Goal: Check status: Check status

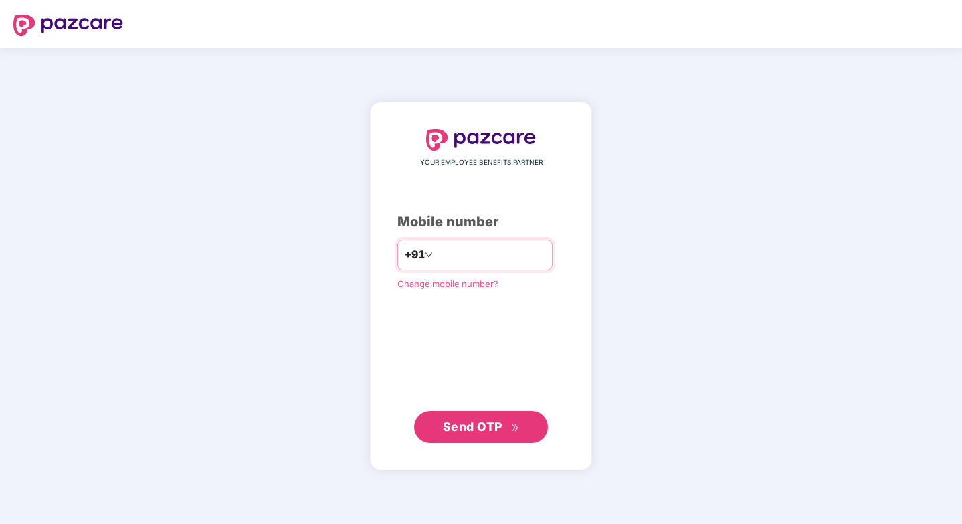
click at [457, 255] on input "number" at bounding box center [490, 254] width 110 height 21
type input "**********"
click at [481, 423] on span "Send OTP" at bounding box center [473, 426] width 60 height 14
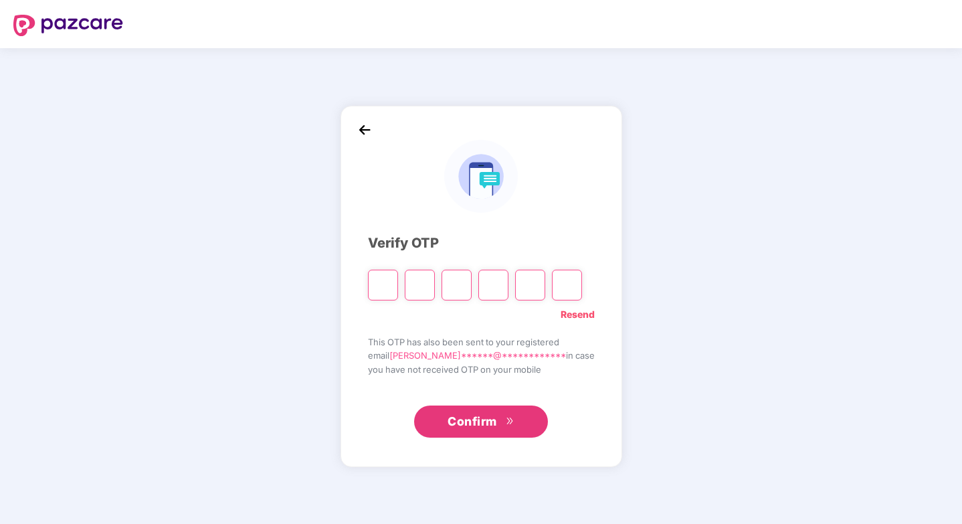
click at [395, 288] on input "Please enter verification code. Digit 1" at bounding box center [383, 285] width 30 height 31
type input "*"
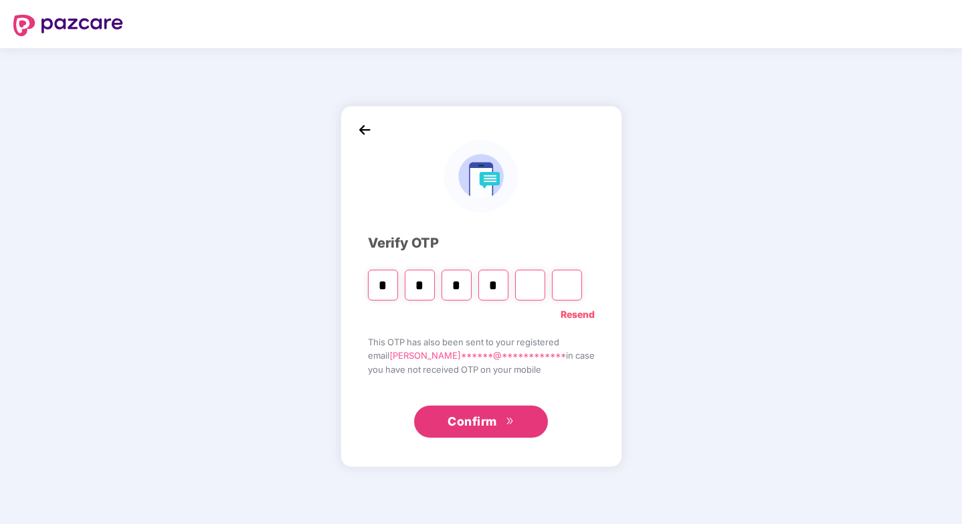
type input "*"
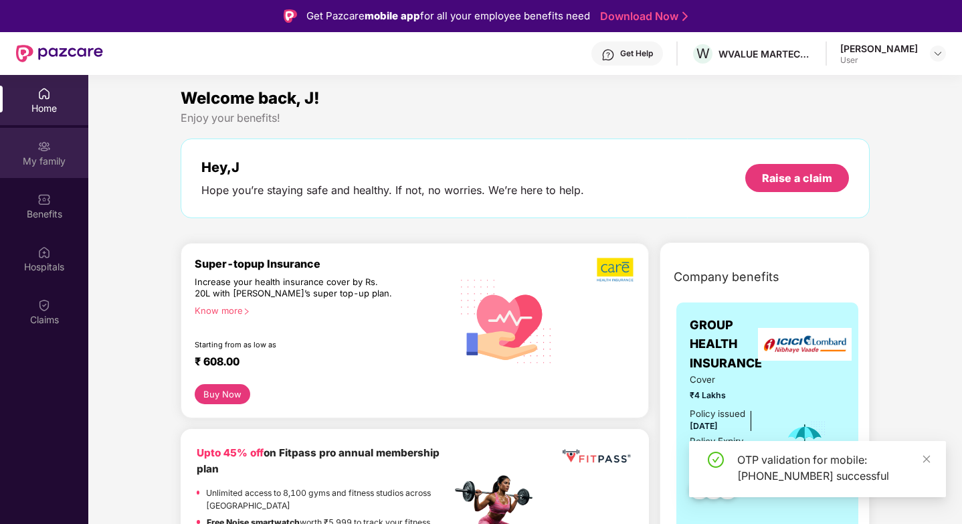
click at [58, 159] on div "My family" at bounding box center [44, 160] width 88 height 13
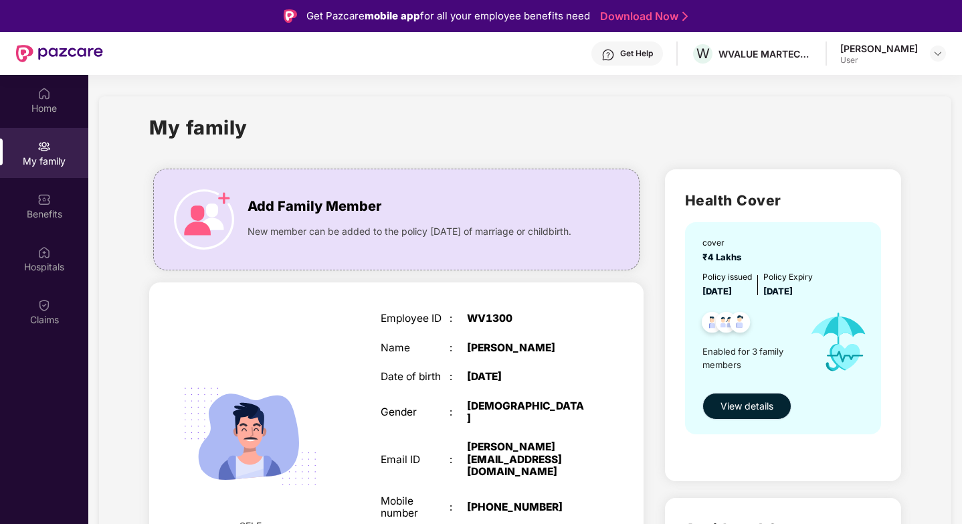
click at [757, 405] on span "View details" at bounding box center [746, 406] width 53 height 15
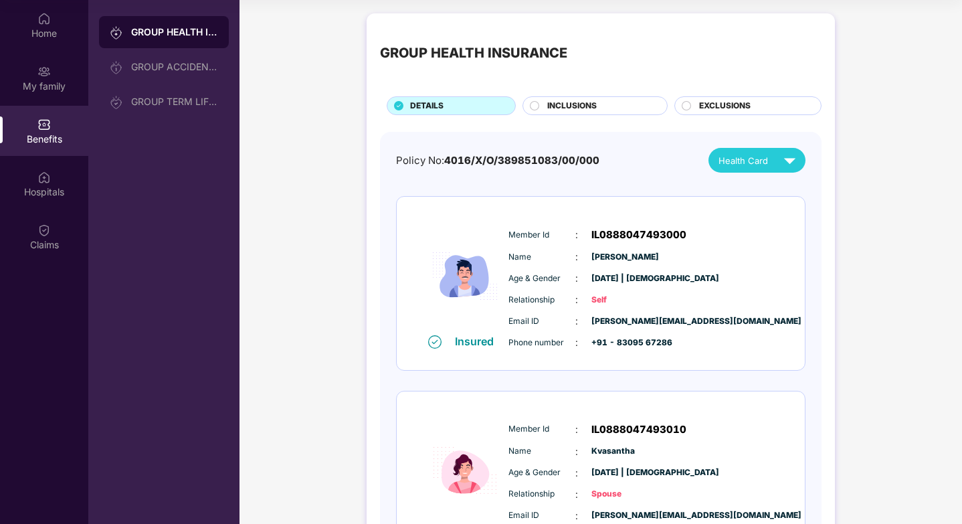
click at [601, 115] on div "INCLUSIONS" at bounding box center [594, 105] width 145 height 19
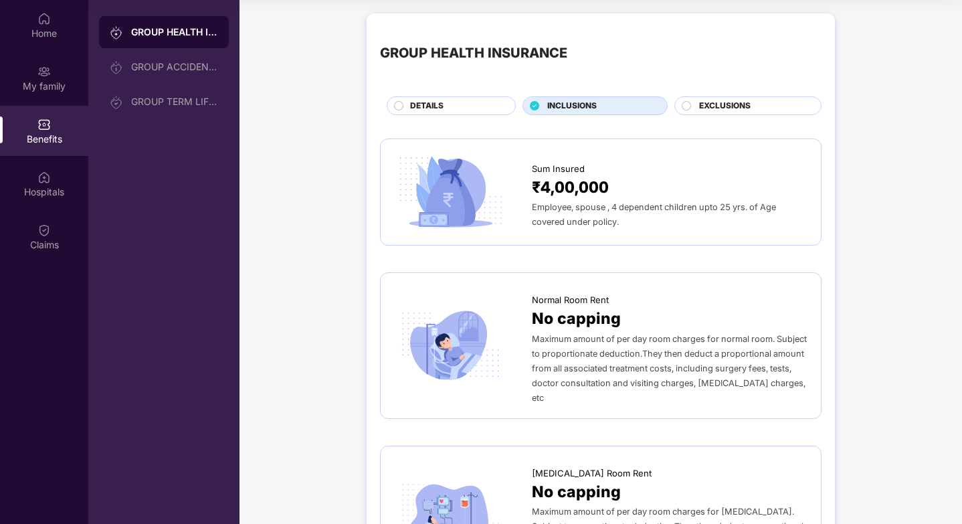
click at [594, 108] on span "INCLUSIONS" at bounding box center [571, 106] width 49 height 13
click at [479, 100] on div "DETAILS" at bounding box center [455, 107] width 105 height 15
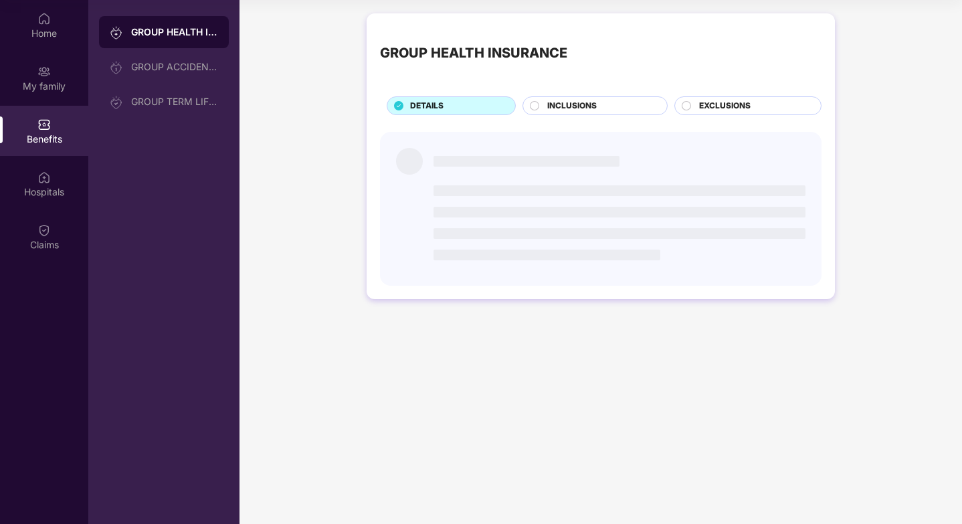
click at [600, 106] on div "INCLUSIONS" at bounding box center [600, 107] width 120 height 15
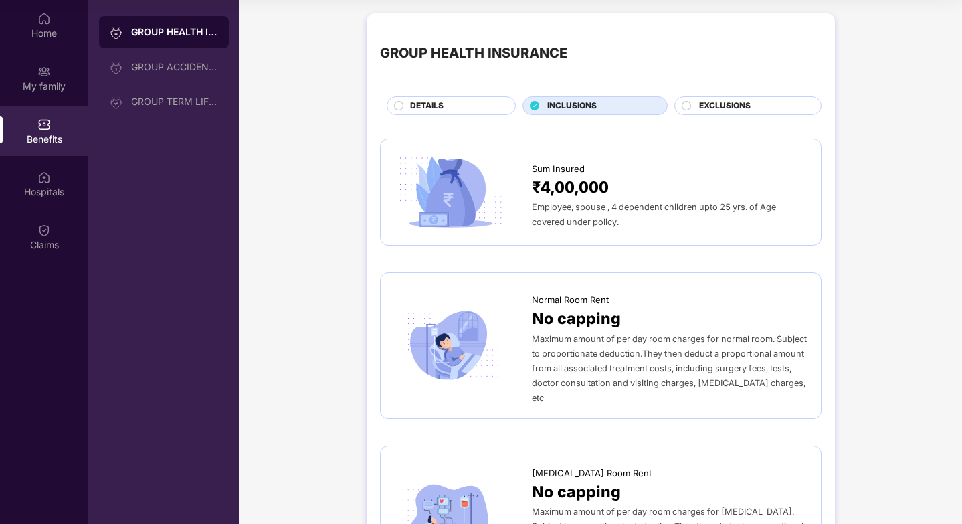
click at [685, 106] on circle at bounding box center [686, 105] width 9 height 9
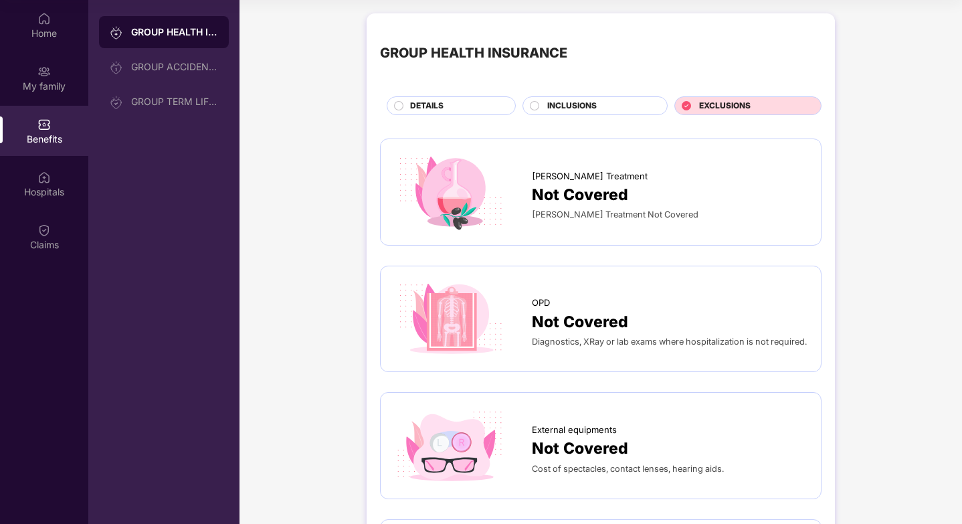
click at [623, 96] on div "INCLUSIONS" at bounding box center [594, 105] width 145 height 19
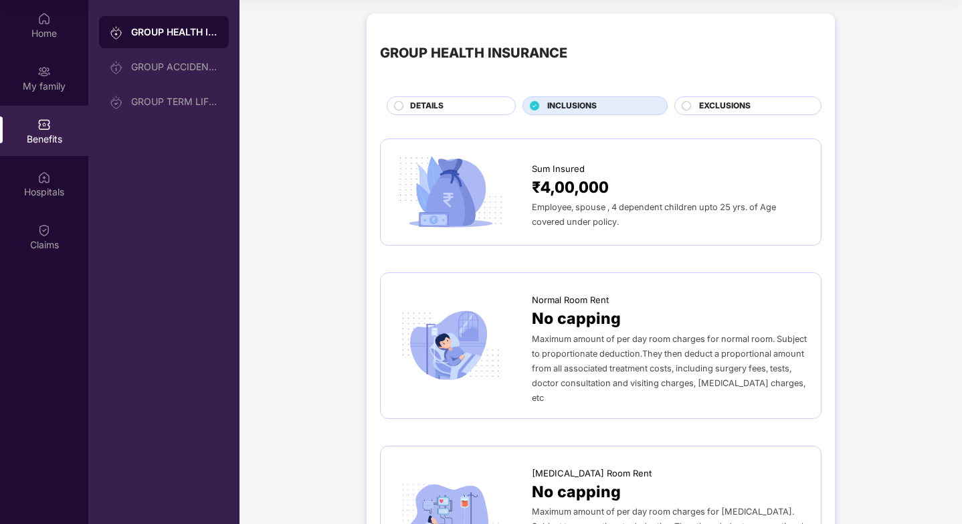
click at [437, 108] on span "DETAILS" at bounding box center [426, 106] width 33 height 13
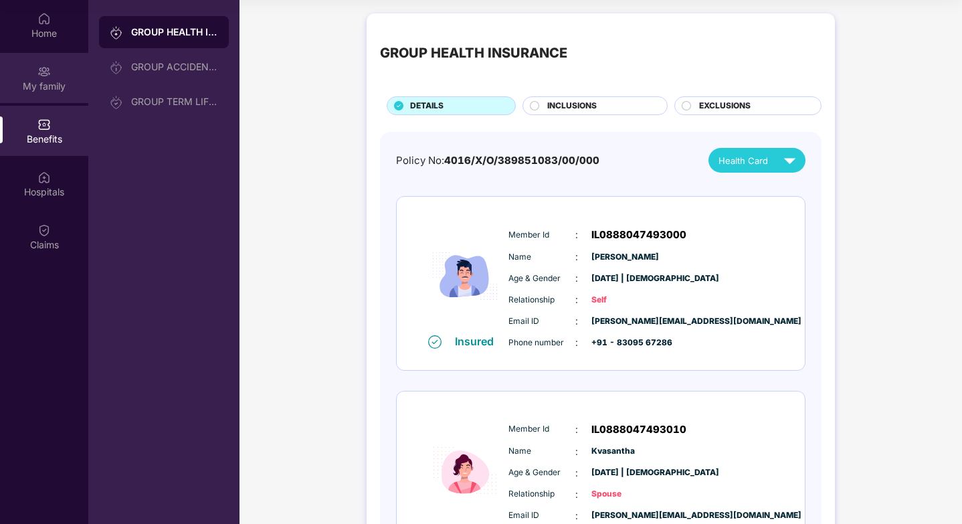
click at [53, 78] on div "My family" at bounding box center [44, 78] width 88 height 50
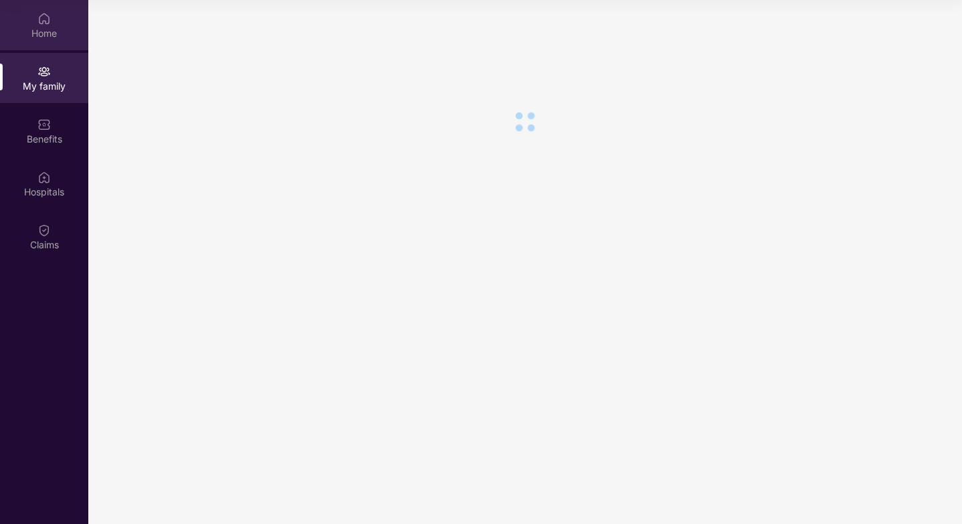
click at [55, 21] on div "Home" at bounding box center [44, 25] width 88 height 50
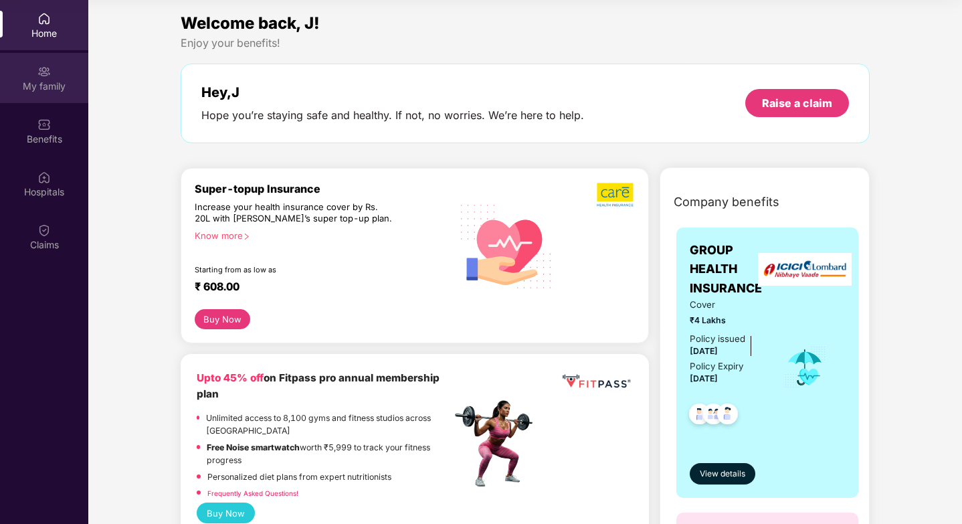
click at [51, 88] on div "My family" at bounding box center [44, 86] width 88 height 13
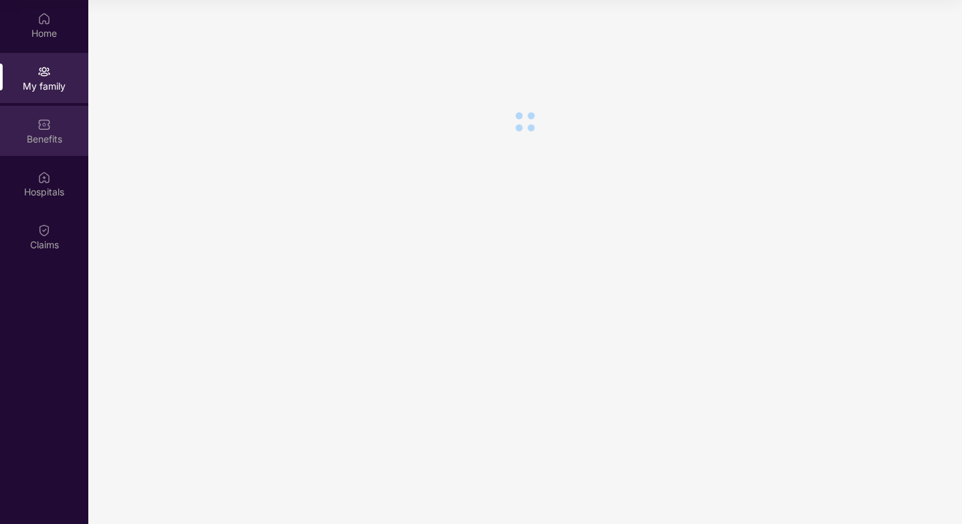
click at [50, 119] on img at bounding box center [43, 124] width 13 height 13
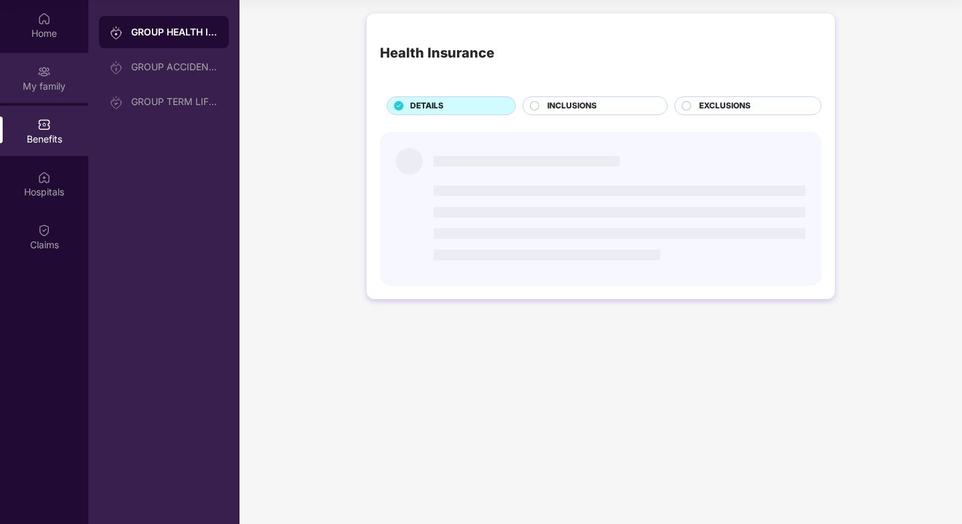
click at [56, 75] on div "My family" at bounding box center [44, 78] width 88 height 50
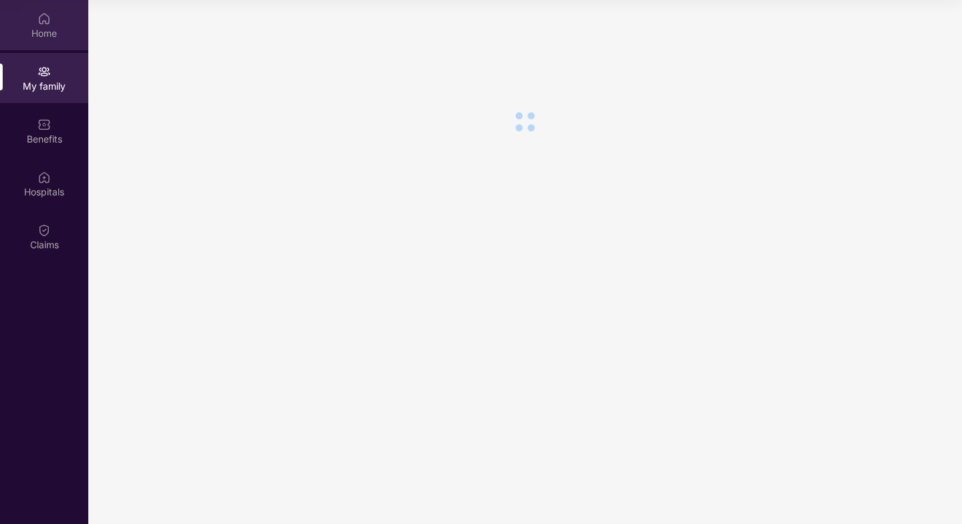
click at [56, 30] on div "Home" at bounding box center [44, 33] width 88 height 13
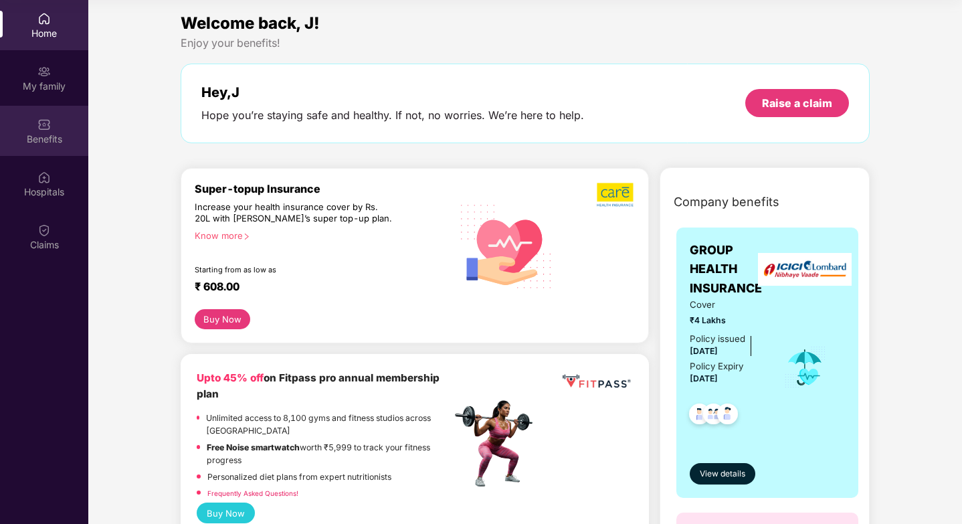
click at [62, 134] on div "Benefits" at bounding box center [44, 138] width 88 height 13
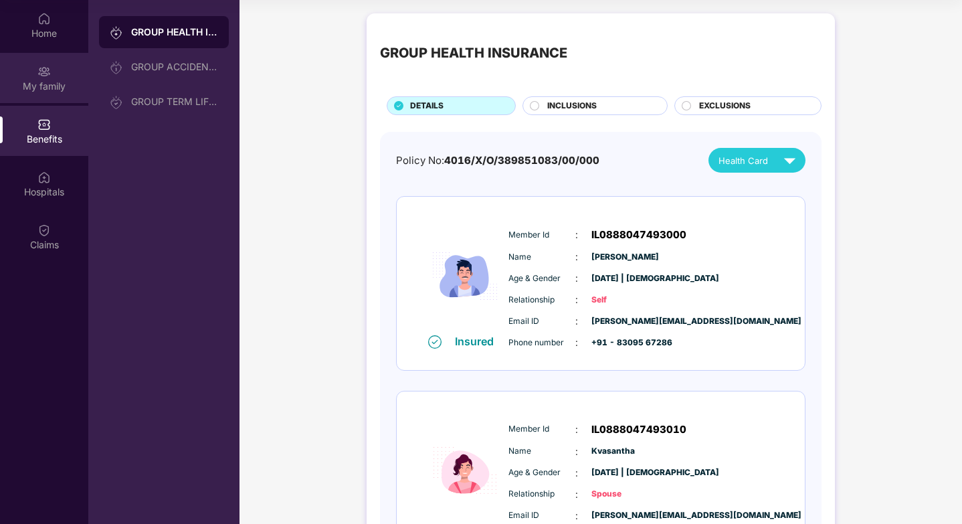
click at [57, 93] on div "My family" at bounding box center [44, 78] width 88 height 50
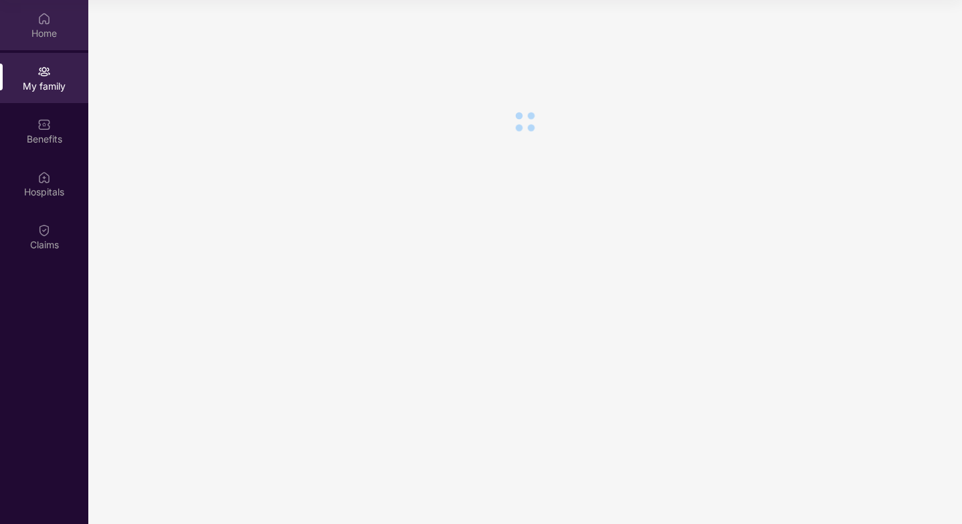
click at [48, 39] on div "Home" at bounding box center [44, 33] width 88 height 13
